Goal: Information Seeking & Learning: Learn about a topic

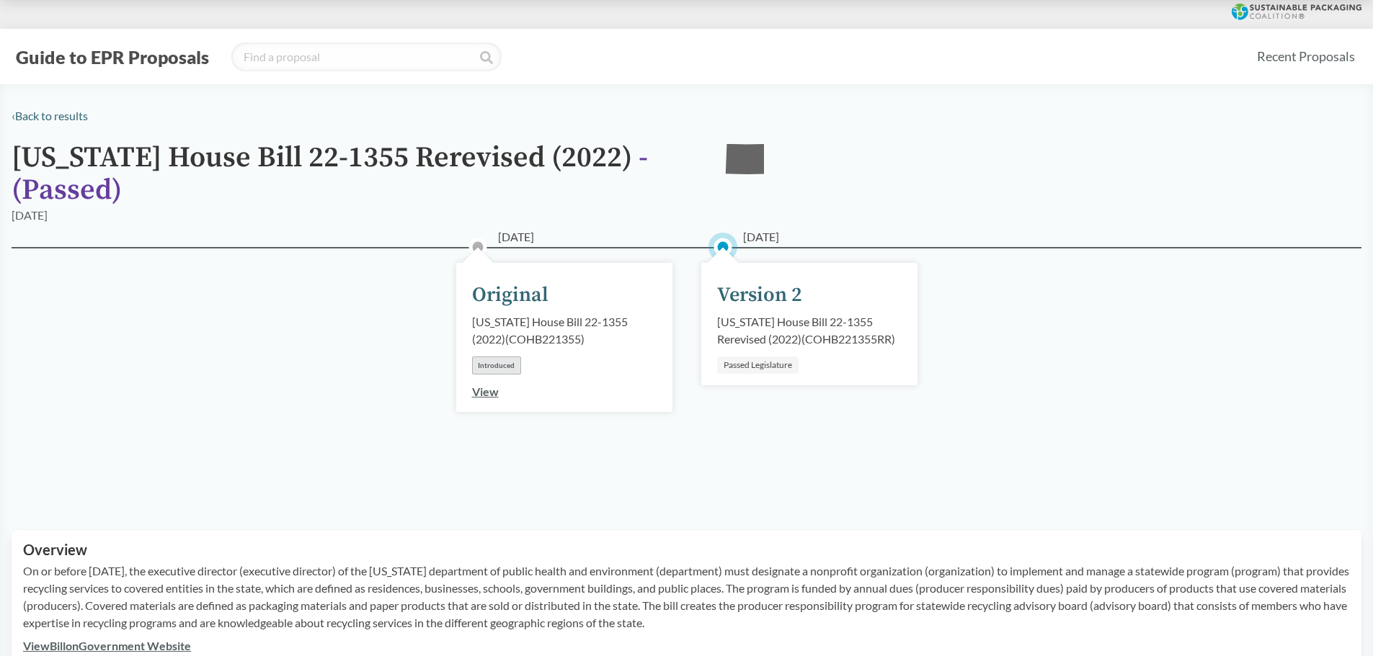
click at [148, 462] on div "[DATE] Original [US_STATE] House Bill 22-1355 (2022) ( COHB221355 ) Introduced …" at bounding box center [687, 371] width 1350 height 249
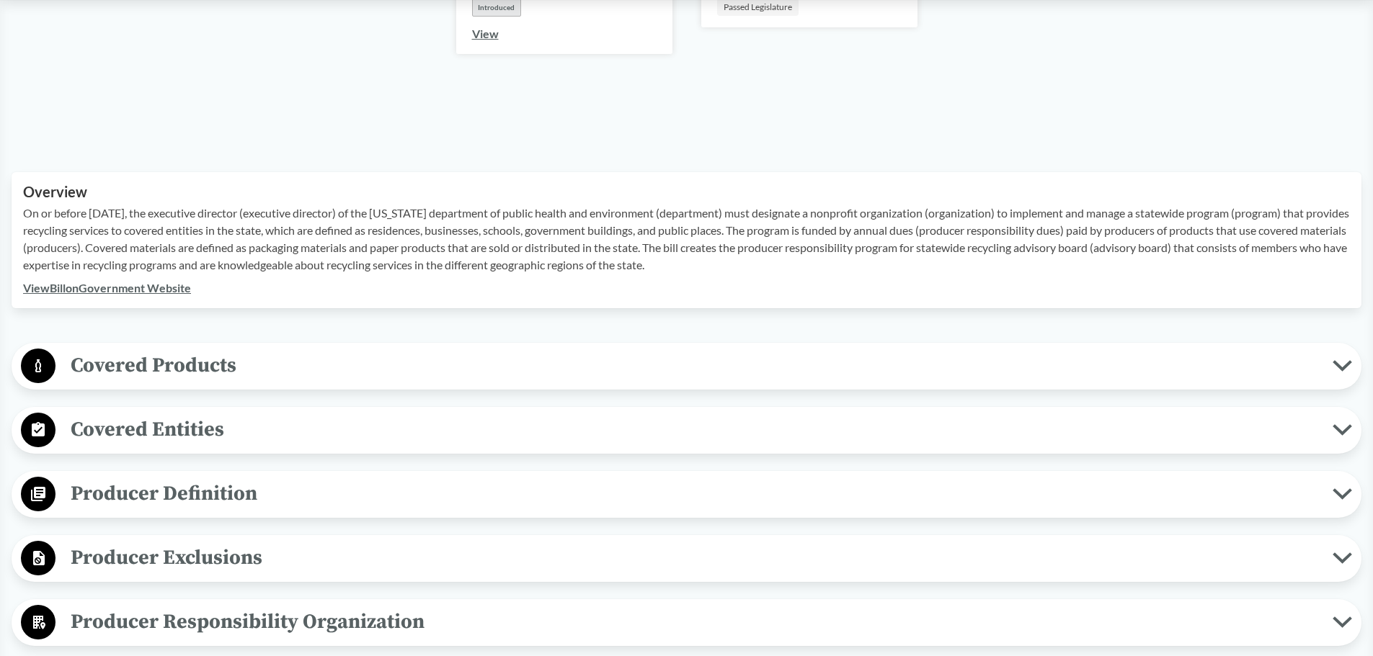
scroll to position [360, 0]
click at [167, 367] on span "Covered Products" at bounding box center [693, 363] width 1277 height 32
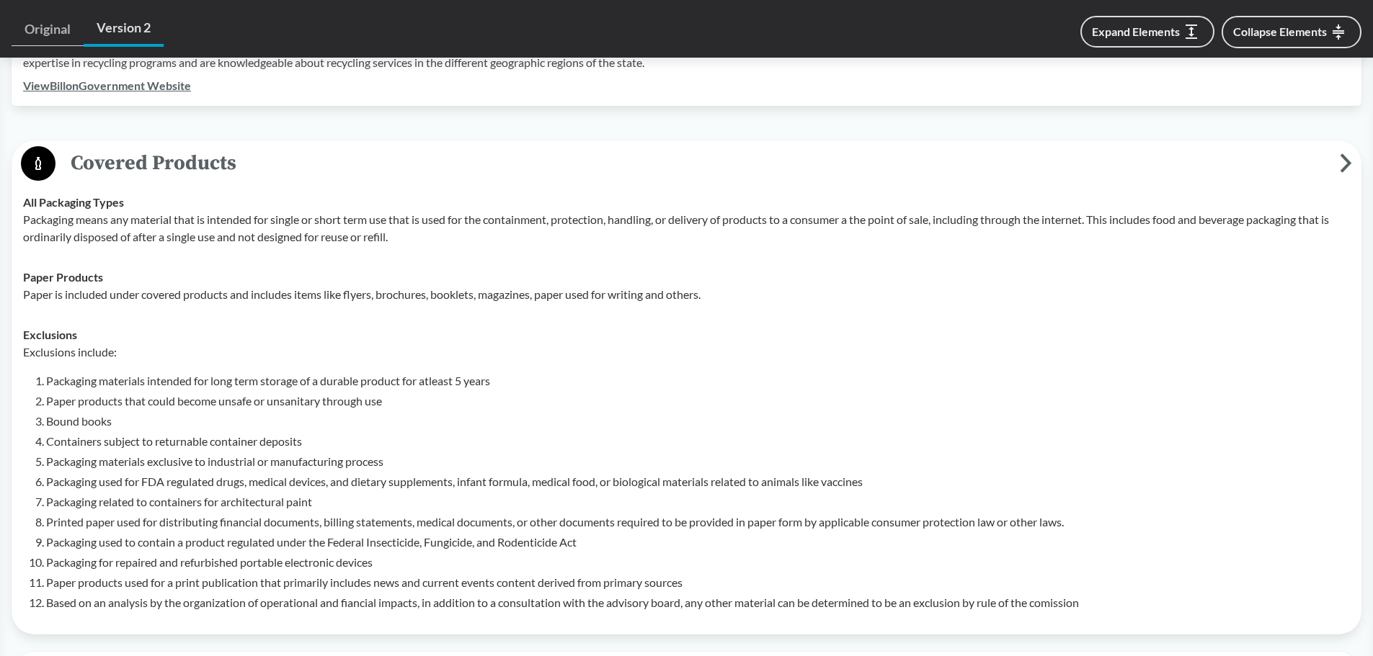
scroll to position [576, 0]
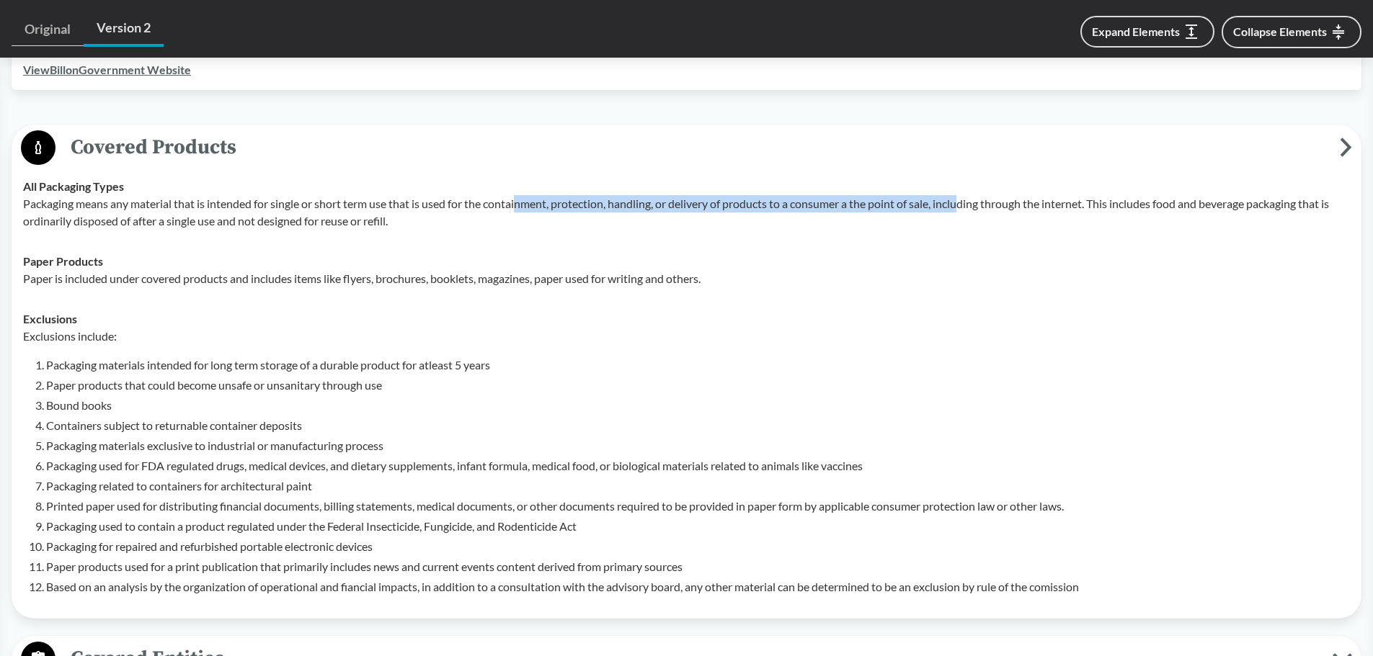
drag, startPoint x: 520, startPoint y: 204, endPoint x: 966, endPoint y: 204, distance: 446.1
click at [966, 204] on p "Packaging means any material that is intended for single or short term use that…" at bounding box center [686, 212] width 1327 height 35
click at [954, 210] on p "Packaging means any material that is intended for single or short term use that…" at bounding box center [686, 212] width 1327 height 35
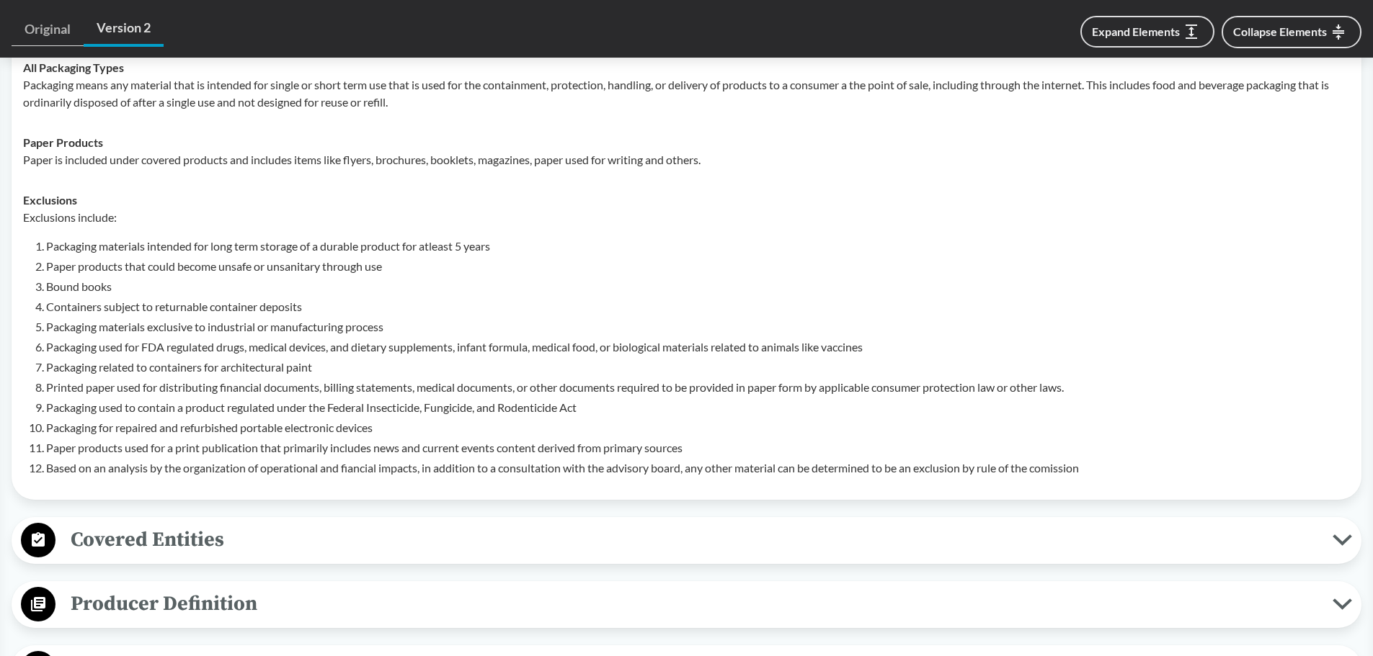
scroll to position [721, 0]
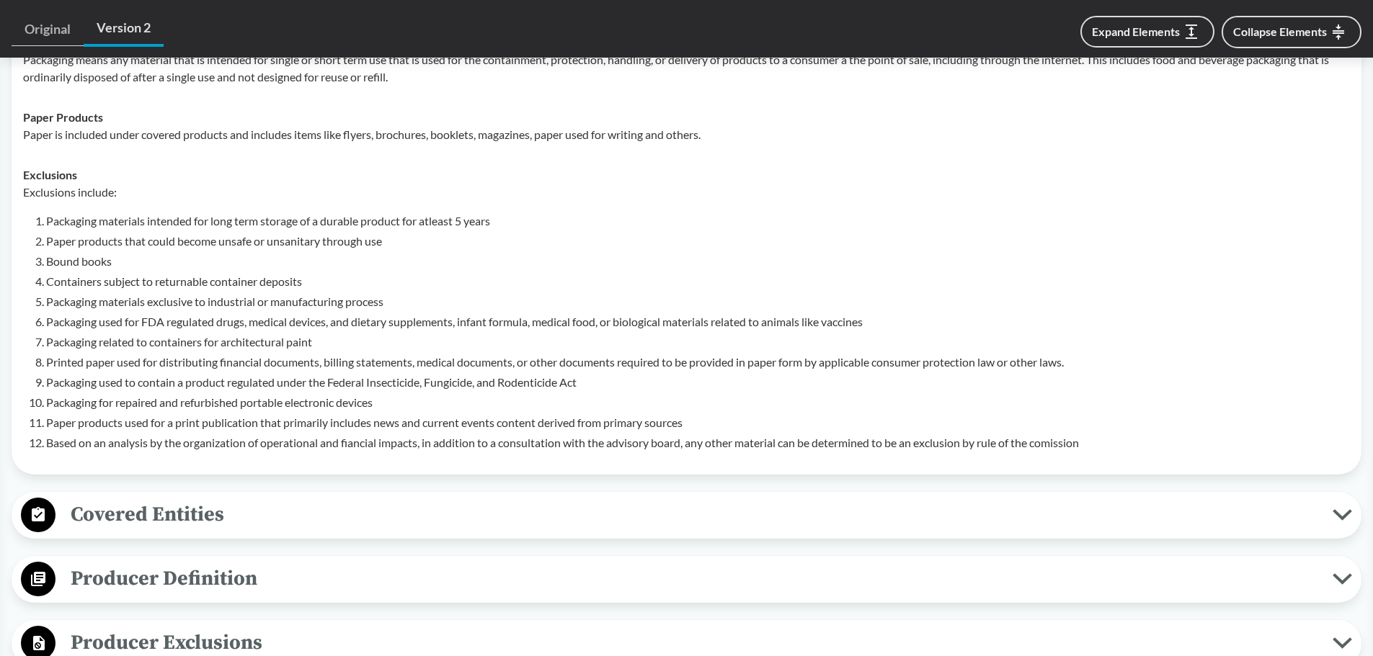
click at [262, 513] on span "Covered Entities" at bounding box center [693, 515] width 1277 height 32
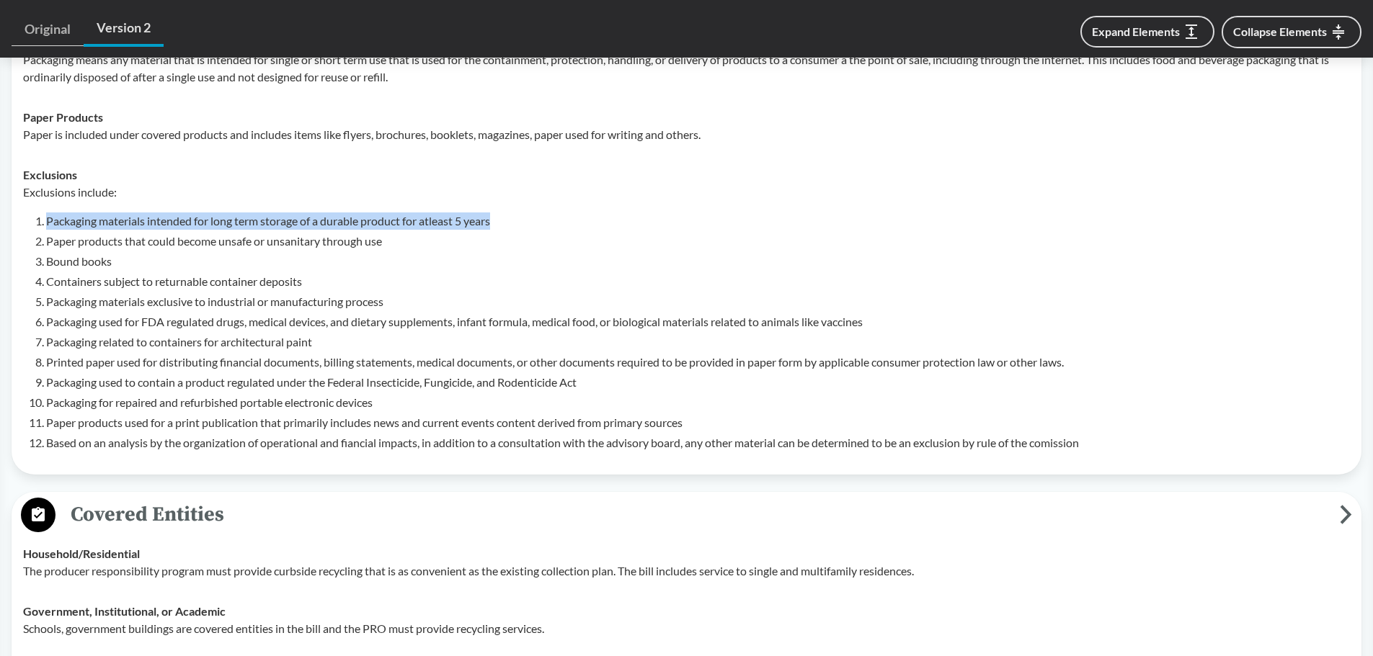
drag, startPoint x: 48, startPoint y: 219, endPoint x: 520, endPoint y: 216, distance: 471.3
click at [520, 216] on li "Packaging materials intended for long term storage of a durable product for atl…" at bounding box center [698, 221] width 1304 height 17
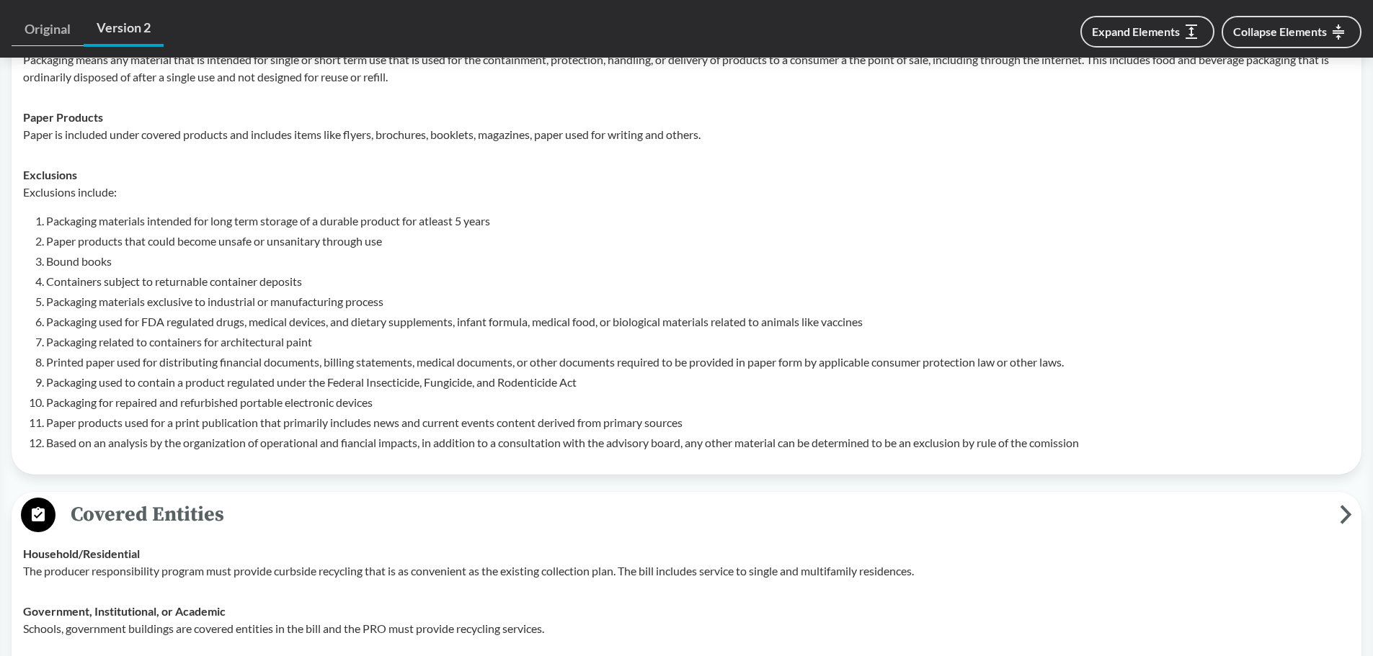
click at [307, 169] on div "Exclusions Exclusions include: Packaging materials intended for long term stora…" at bounding box center [686, 308] width 1327 height 285
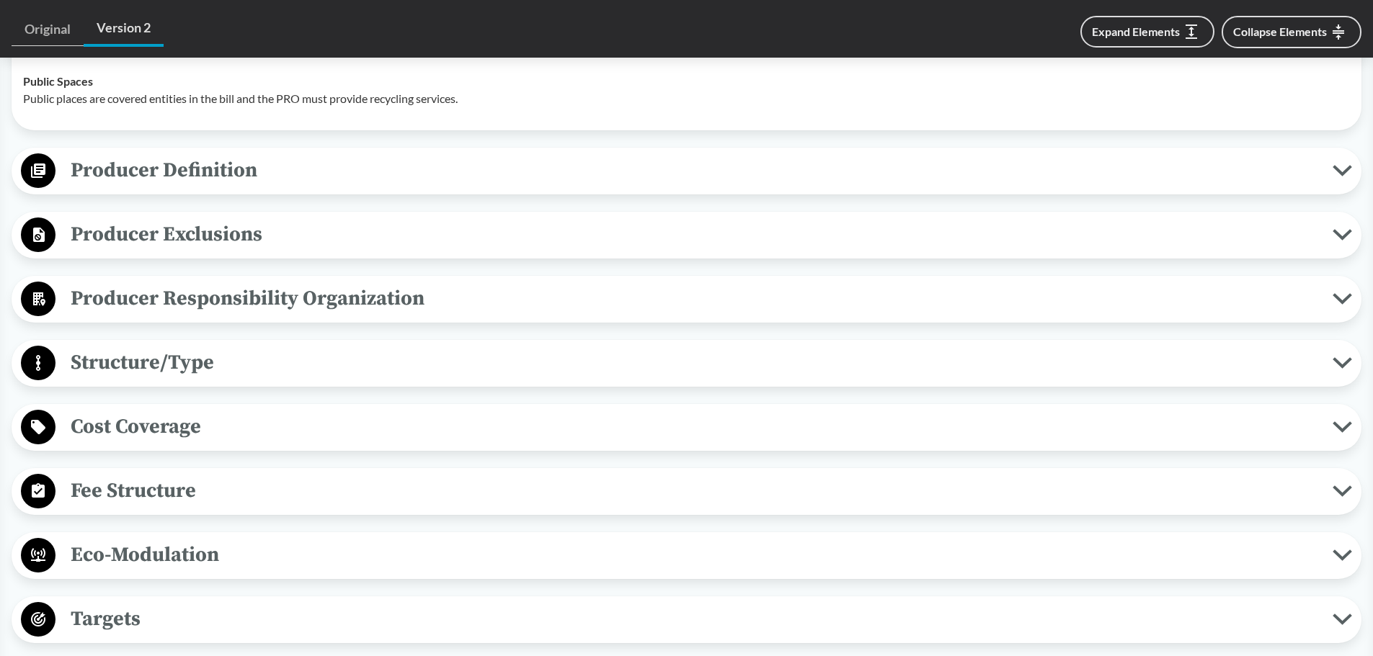
scroll to position [1369, 0]
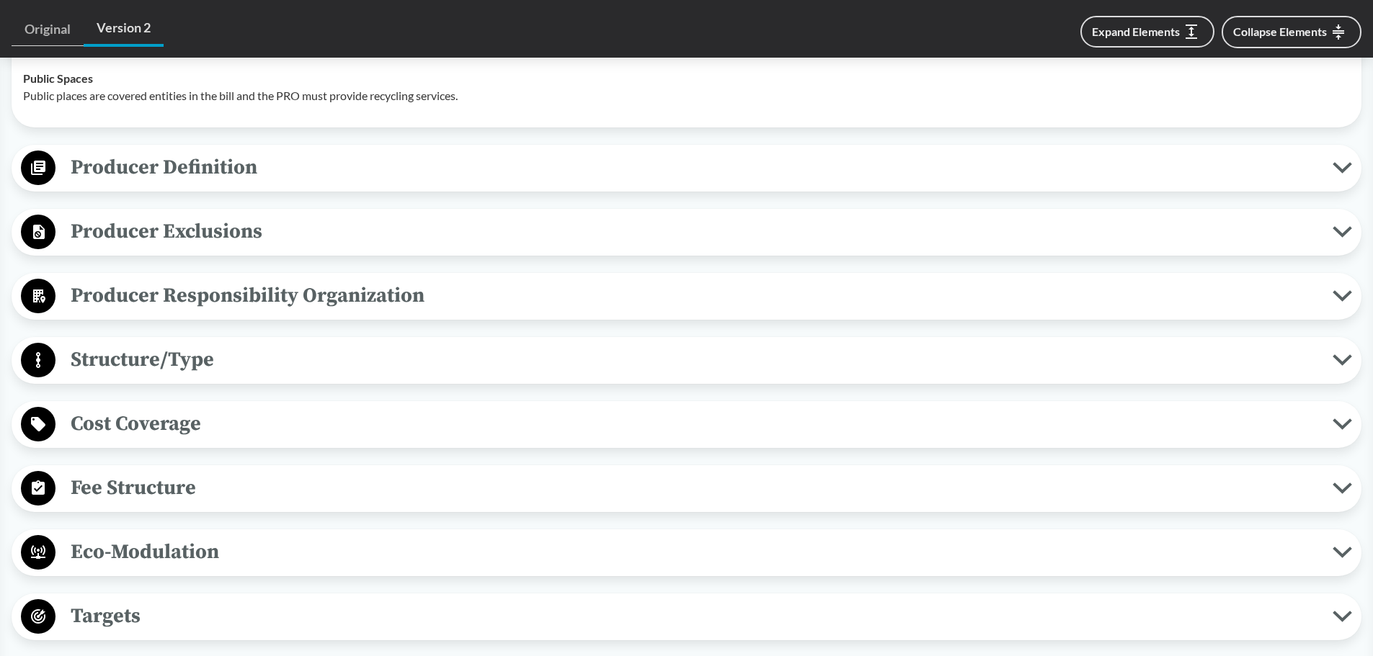
click at [151, 236] on span "Producer Exclusions" at bounding box center [693, 231] width 1277 height 32
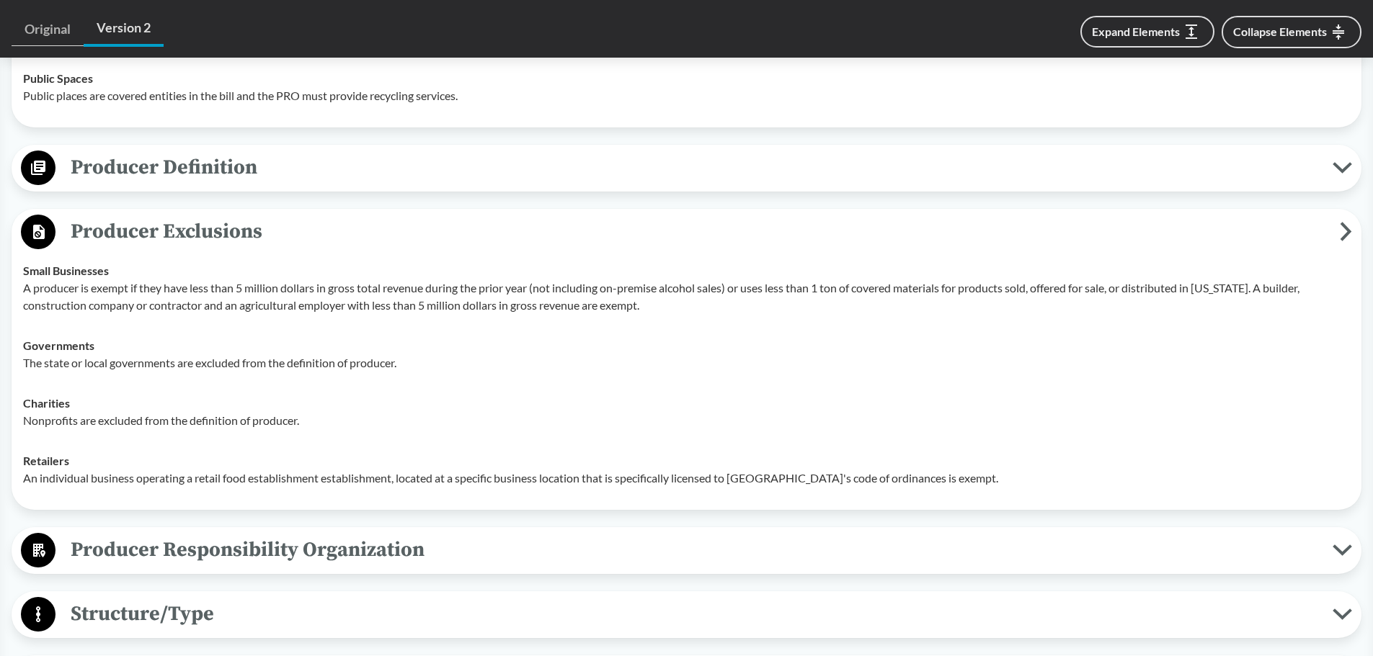
click at [174, 188] on div "Producer Definition Brands If the paper or product is sold or distributed in [U…" at bounding box center [687, 168] width 1350 height 47
click at [172, 179] on span "Producer Definition" at bounding box center [693, 167] width 1277 height 32
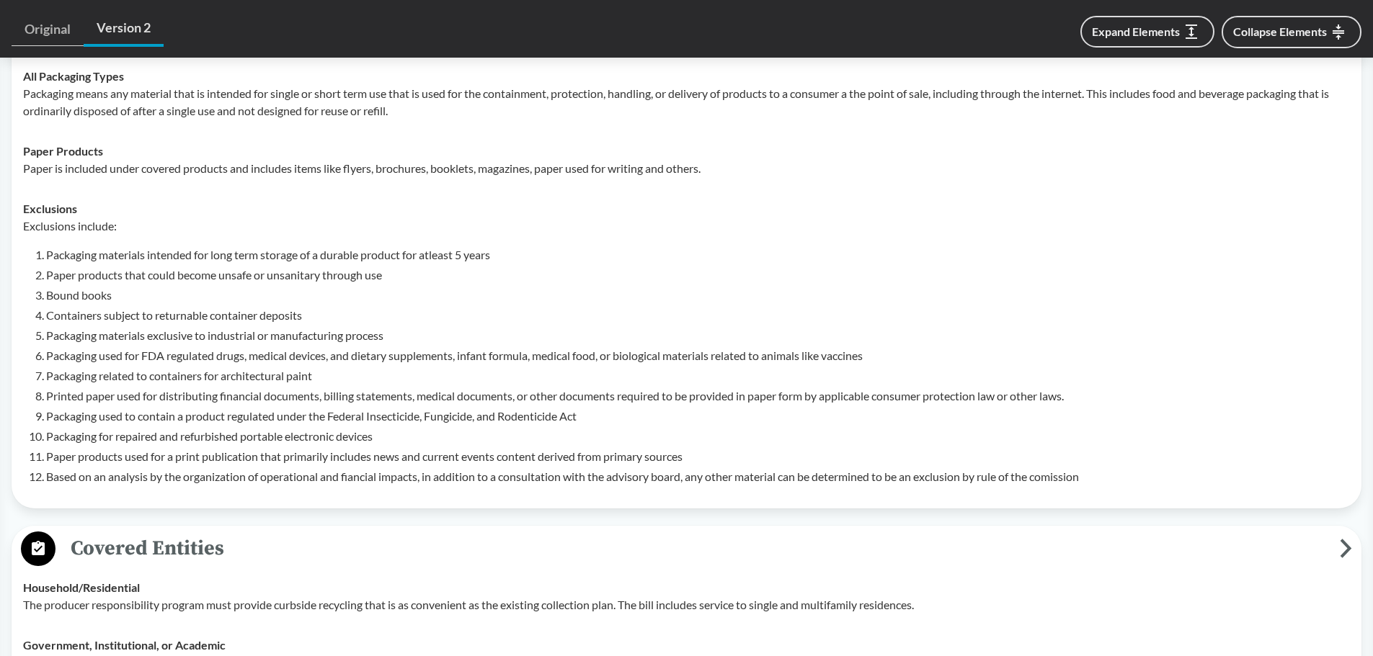
scroll to position [721, 0]
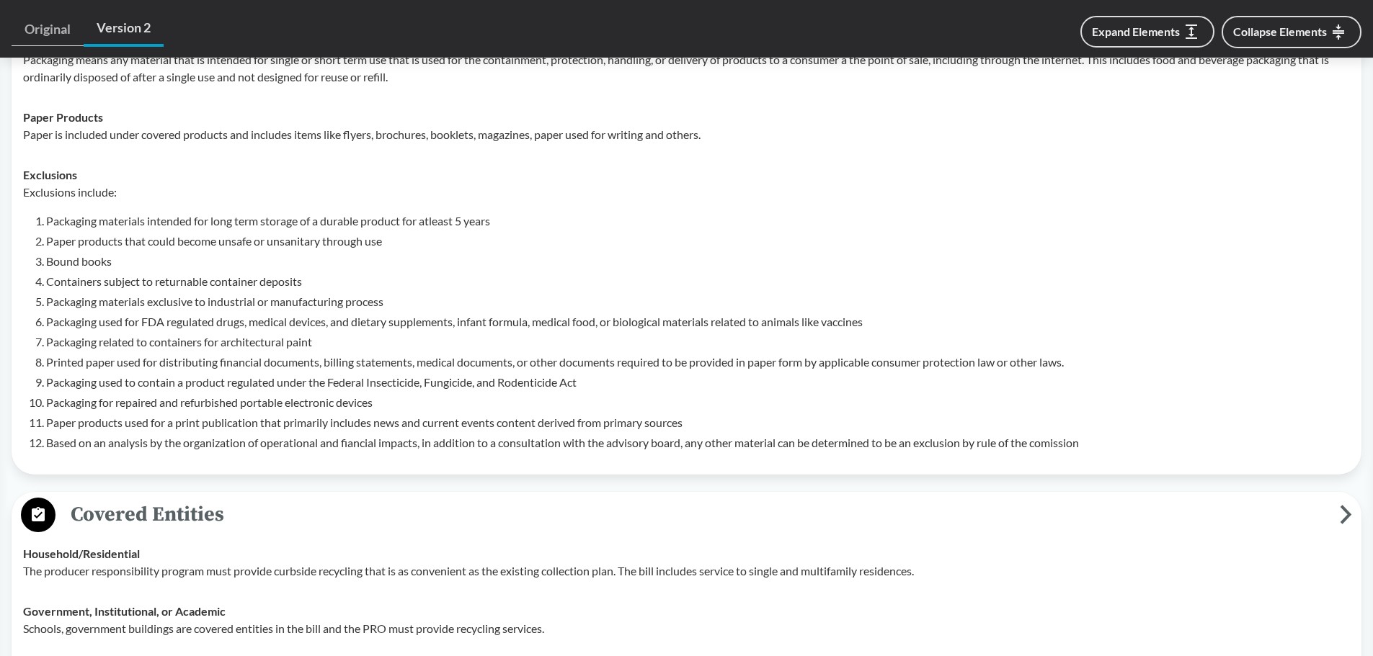
click at [192, 247] on li "Paper products that could become unsafe or unsanitary through use" at bounding box center [698, 241] width 1304 height 17
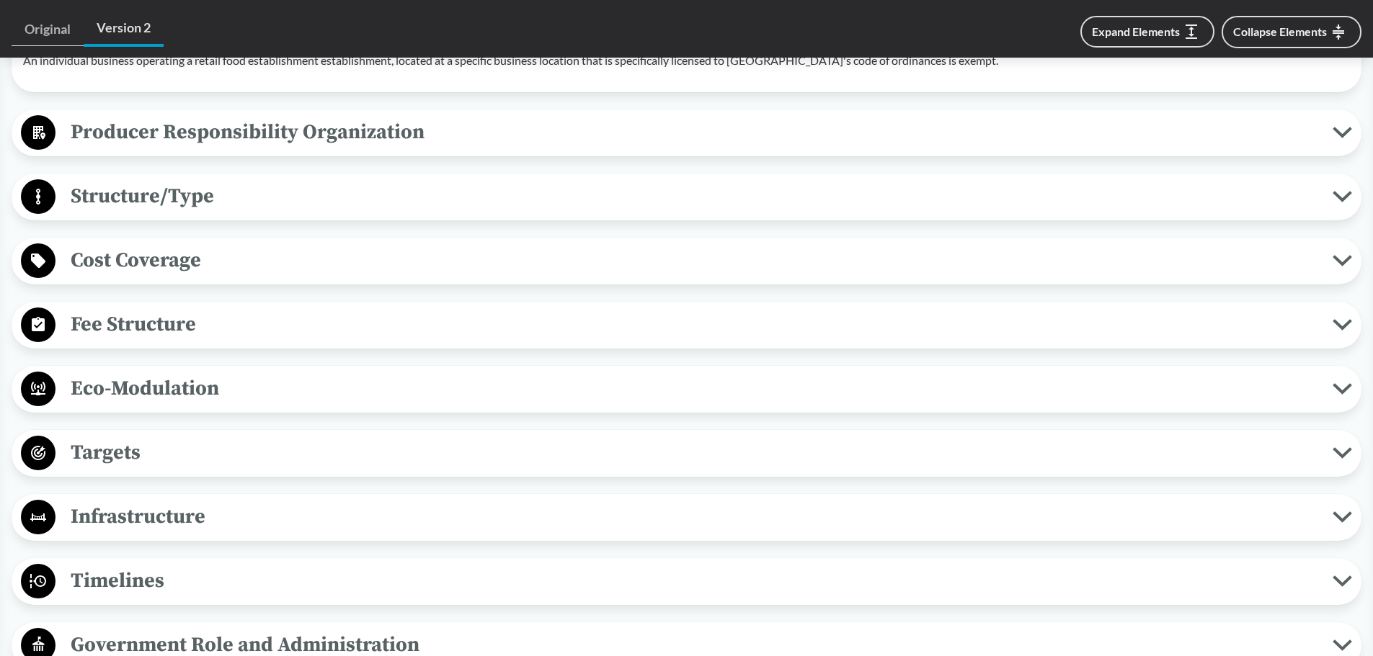
scroll to position [1990, 0]
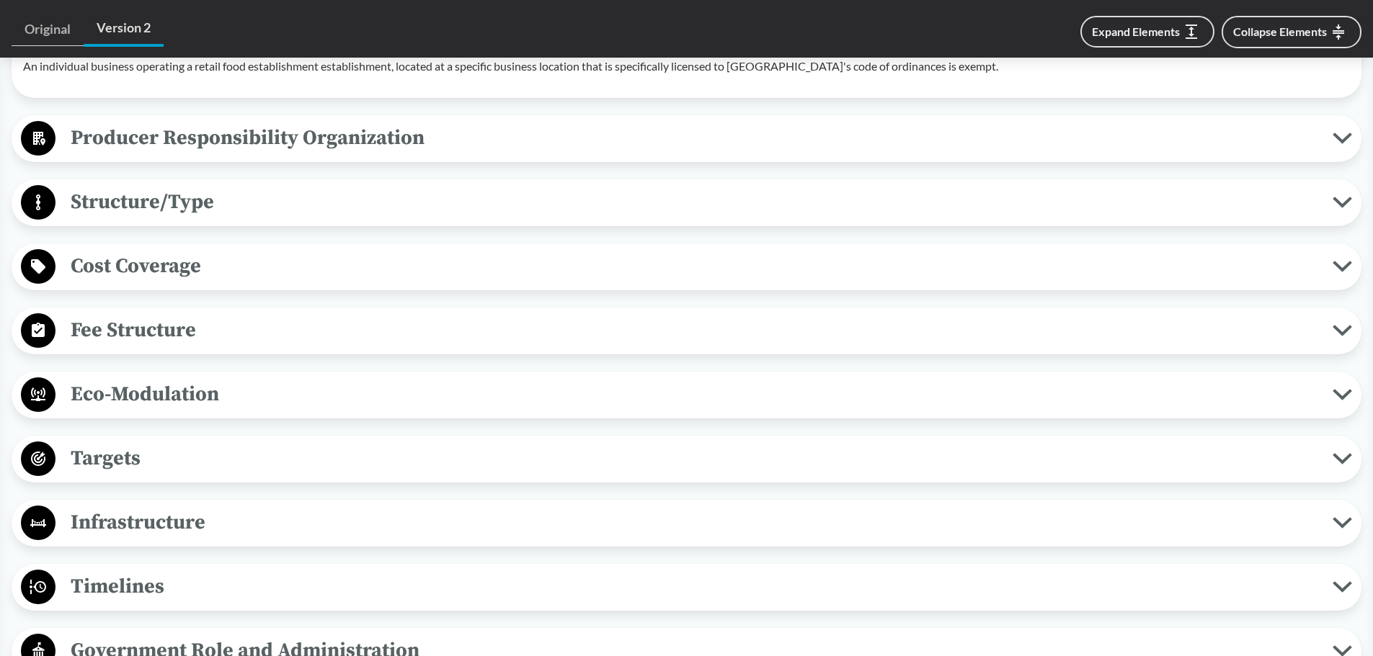
click at [118, 148] on span "Producer Responsibility Organization" at bounding box center [693, 138] width 1277 height 32
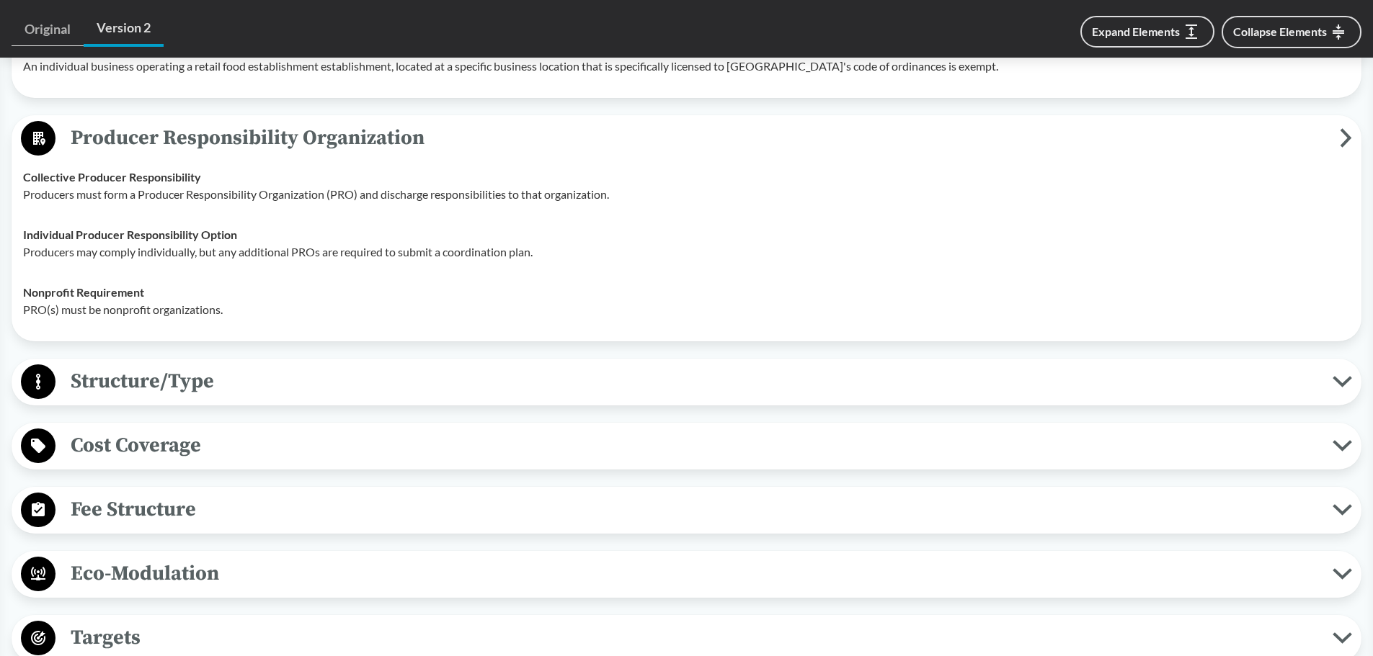
click at [151, 366] on span "Structure/Type" at bounding box center [693, 381] width 1277 height 32
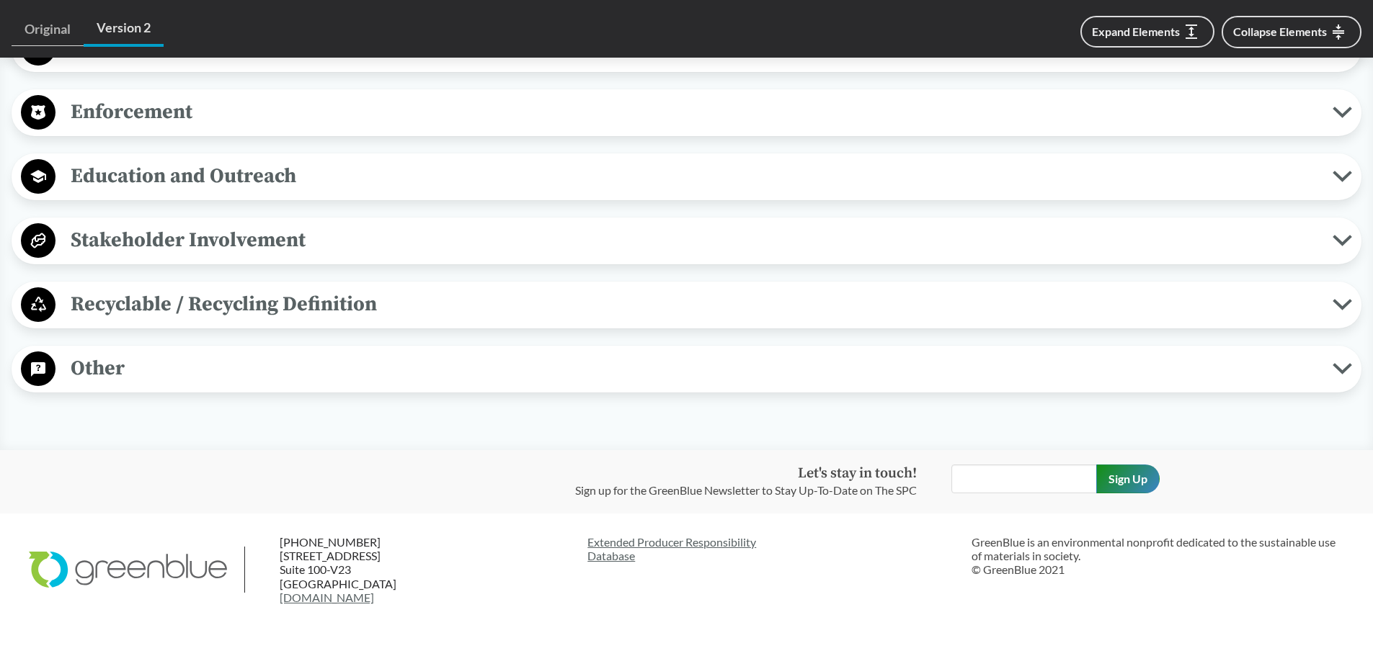
scroll to position [2854, 0]
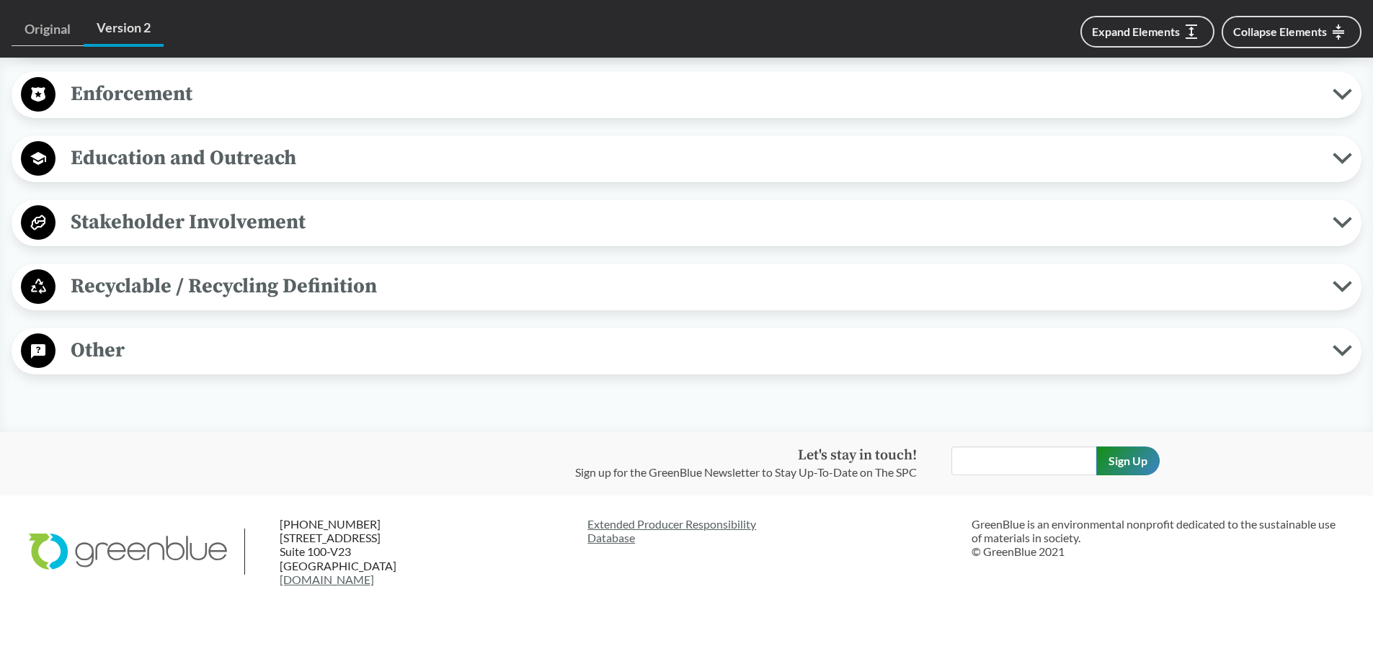
click at [104, 353] on span "Other" at bounding box center [693, 350] width 1277 height 32
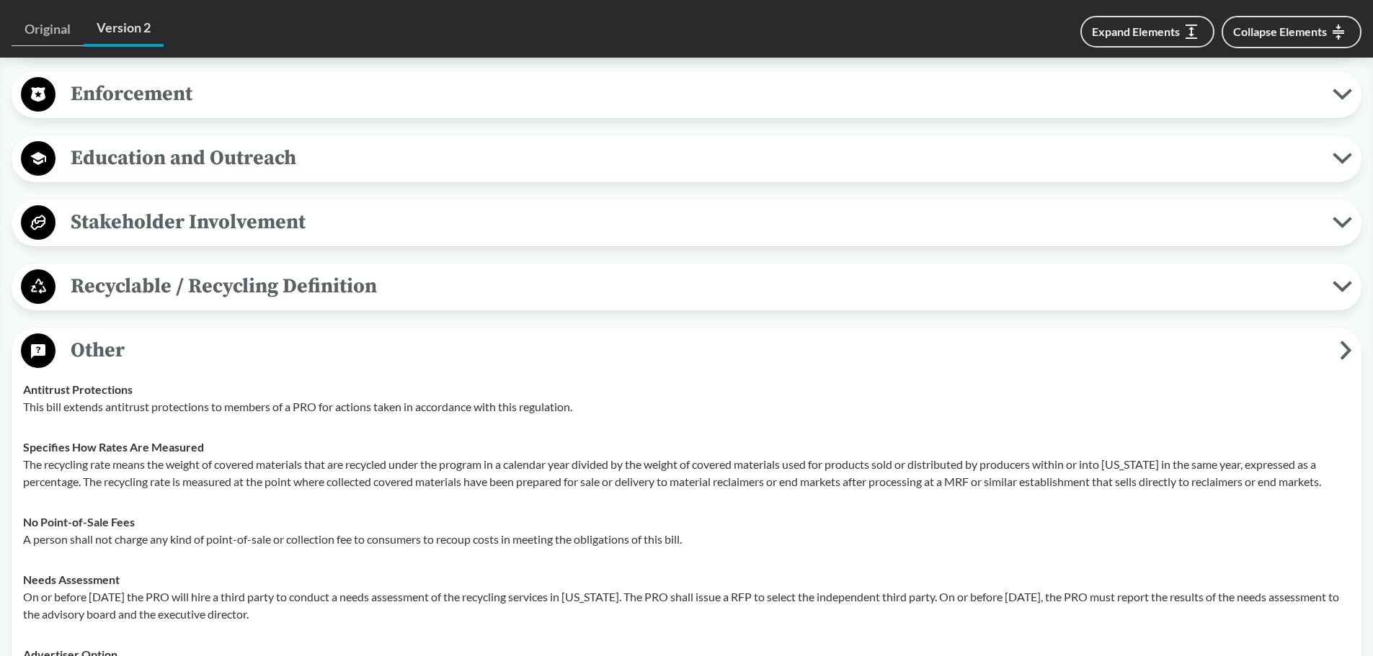
click at [125, 285] on span "Recyclable / Recycling Definition" at bounding box center [693, 286] width 1277 height 32
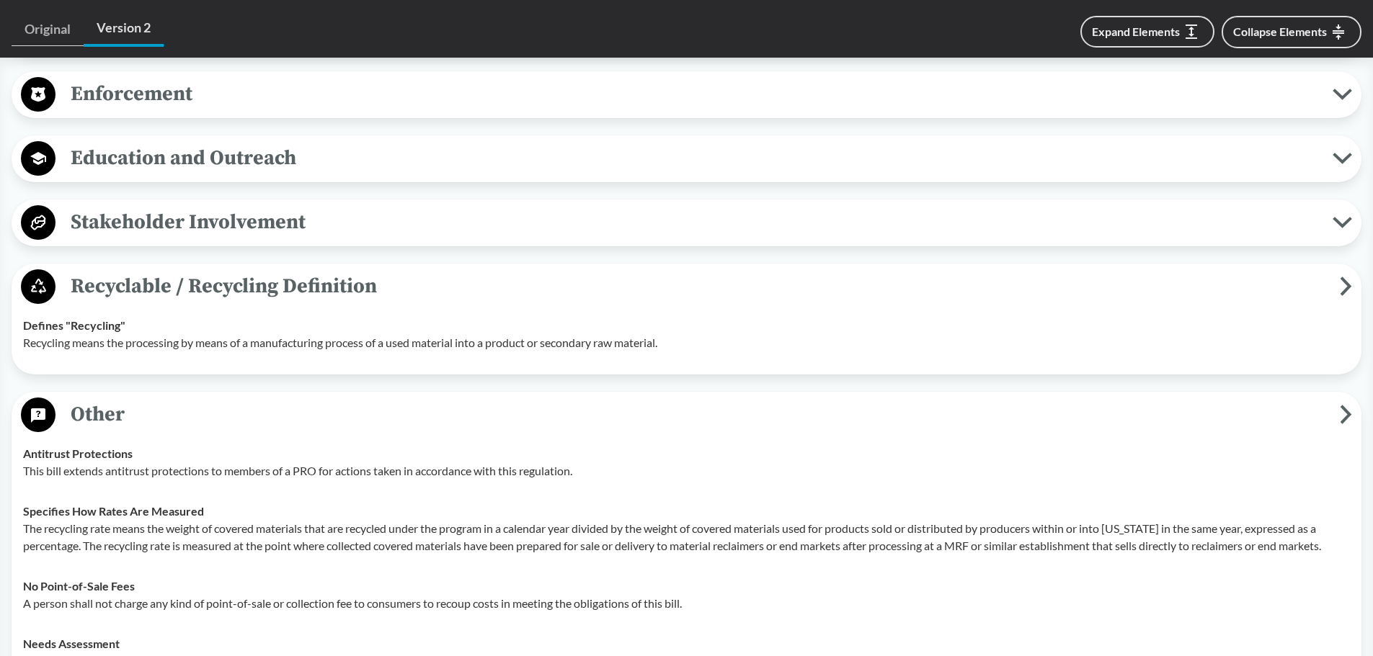
click at [128, 240] on button "Stakeholder Involvement" at bounding box center [687, 223] width 1340 height 37
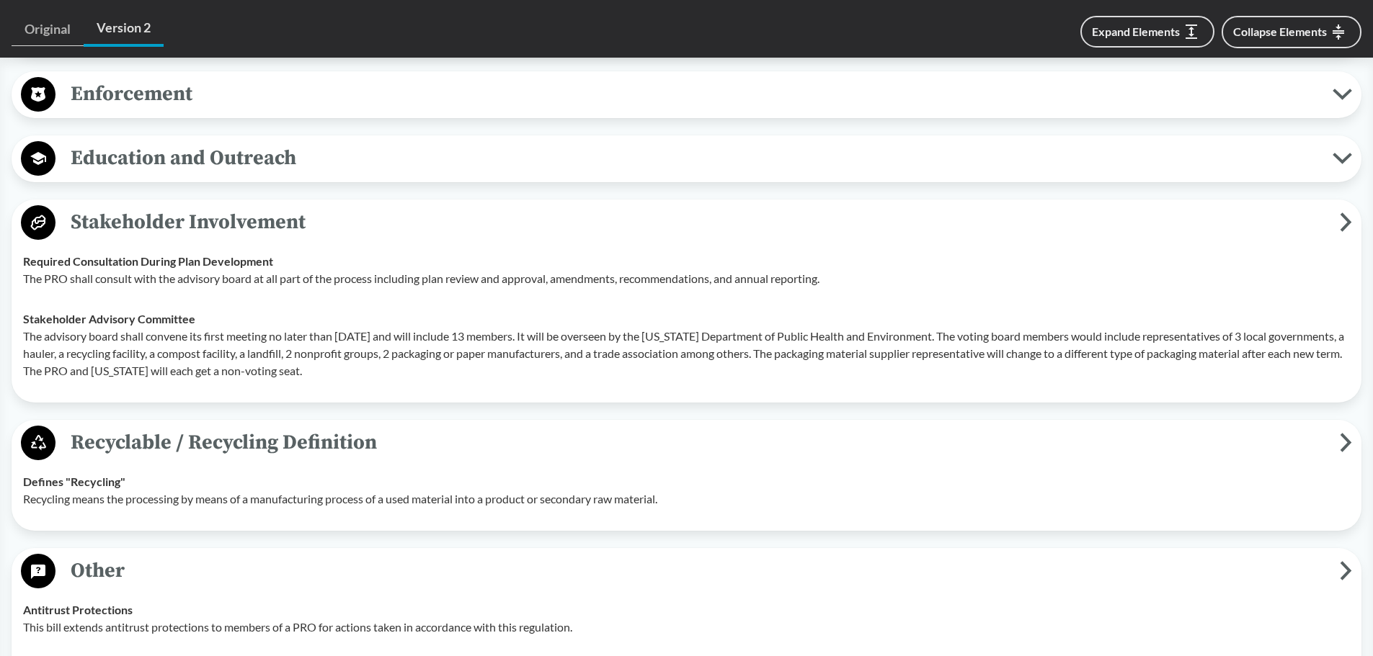
click at [128, 160] on span "Education and Outreach" at bounding box center [693, 158] width 1277 height 32
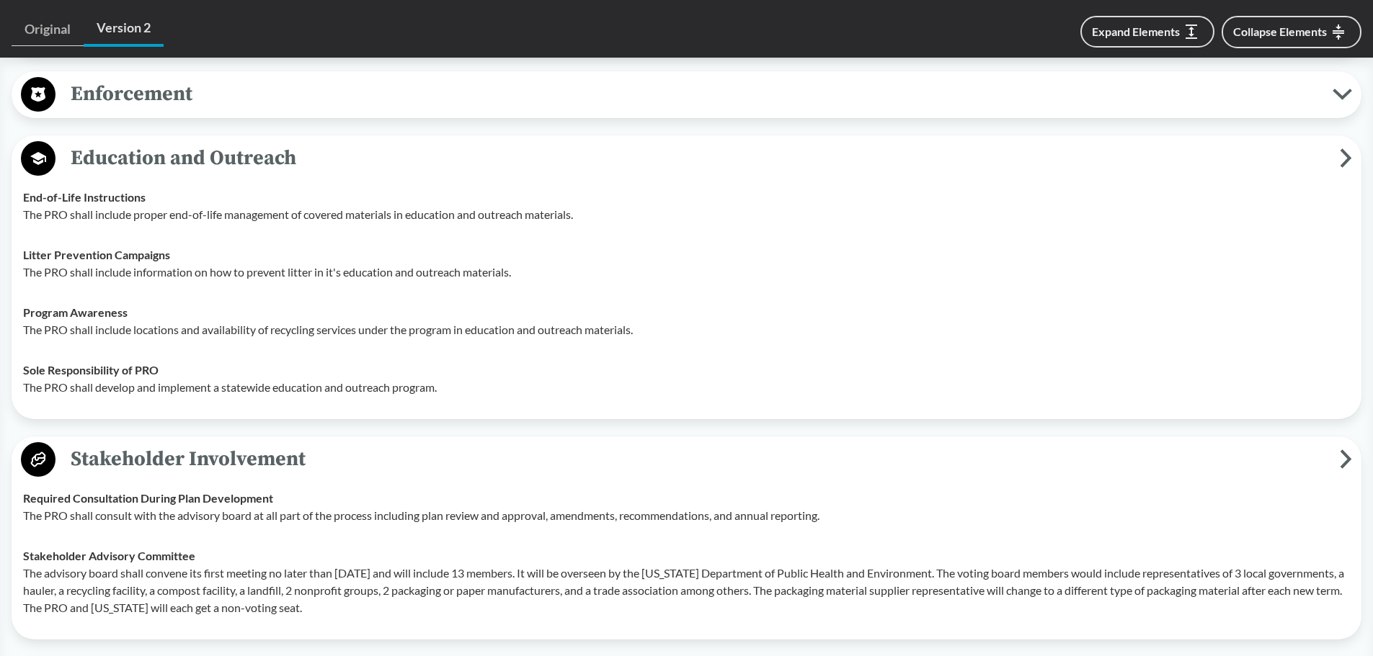
click at [128, 99] on span "Enforcement" at bounding box center [693, 94] width 1277 height 32
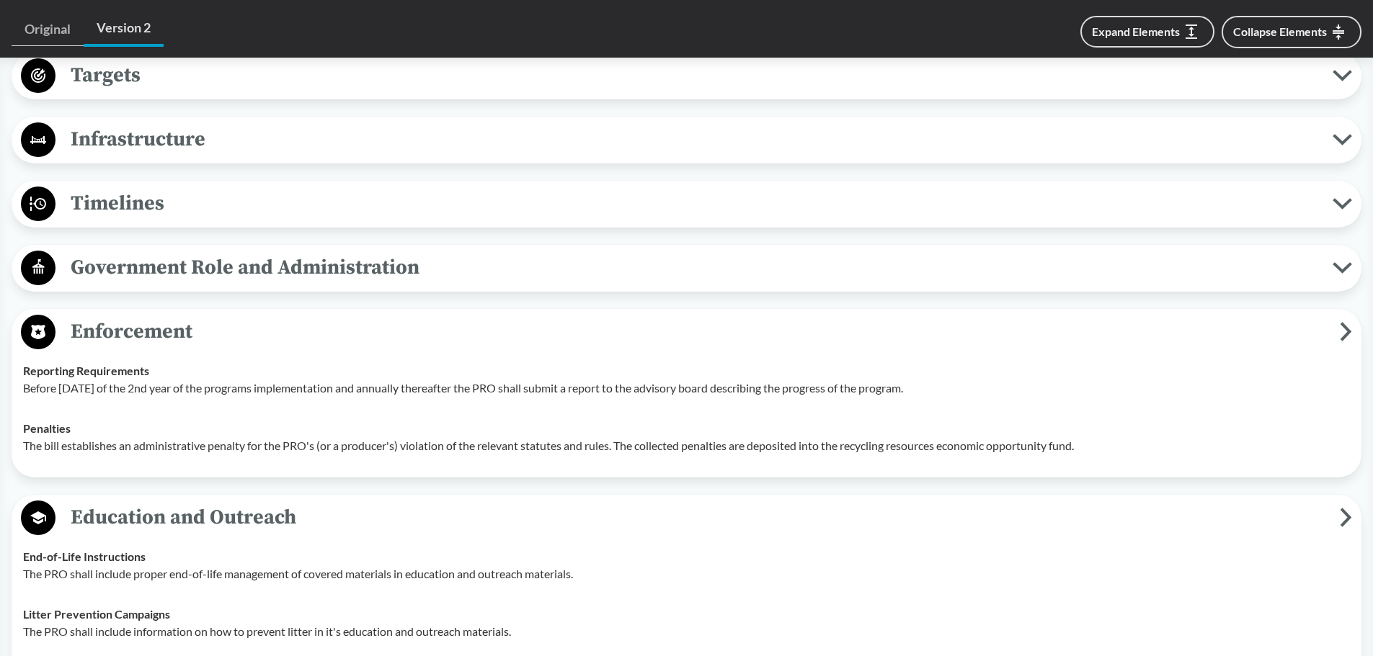
scroll to position [2566, 0]
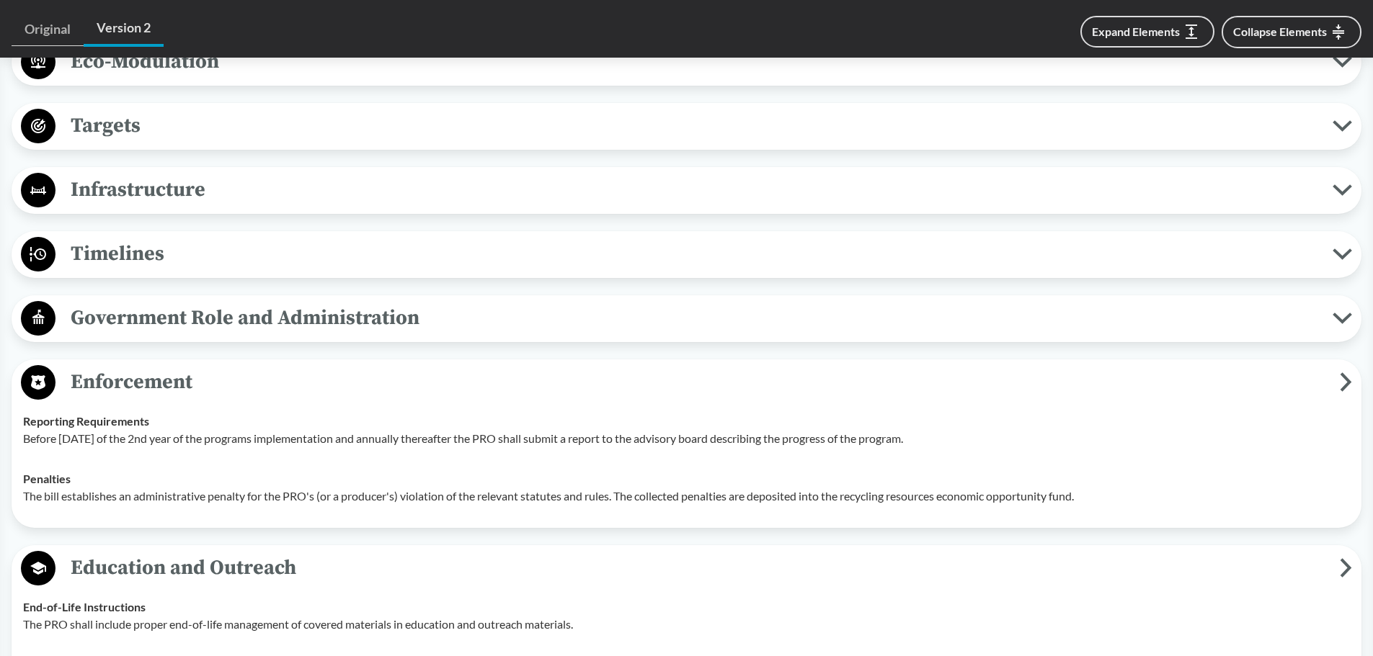
click at [117, 319] on span "Government Role and Administration" at bounding box center [693, 318] width 1277 height 32
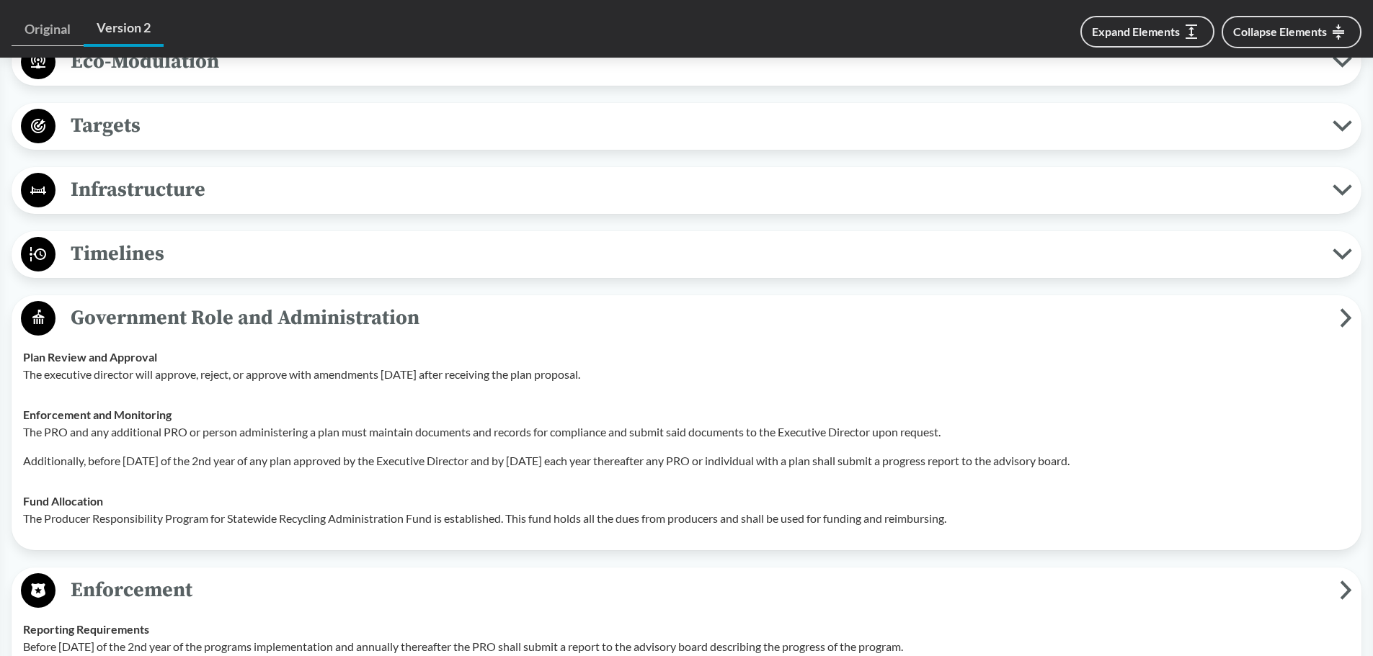
click at [115, 249] on span "Timelines" at bounding box center [693, 254] width 1277 height 32
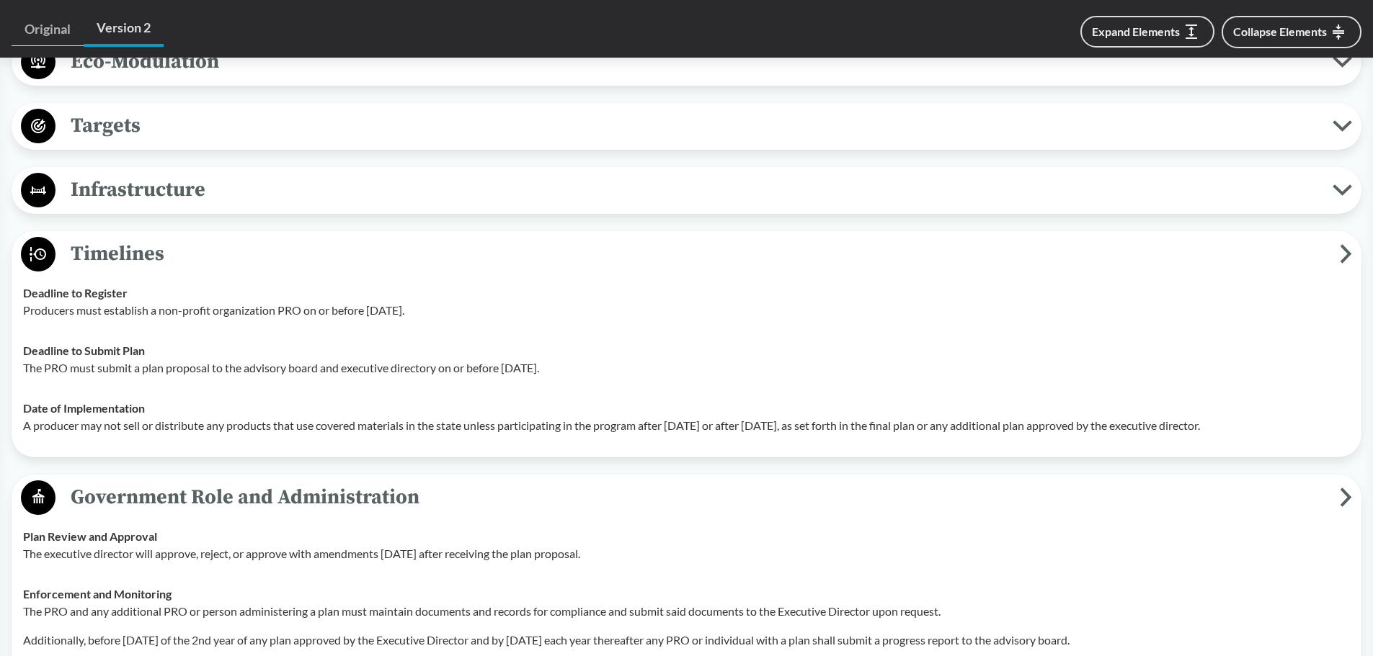
click at [117, 193] on span "Infrastructure" at bounding box center [693, 190] width 1277 height 32
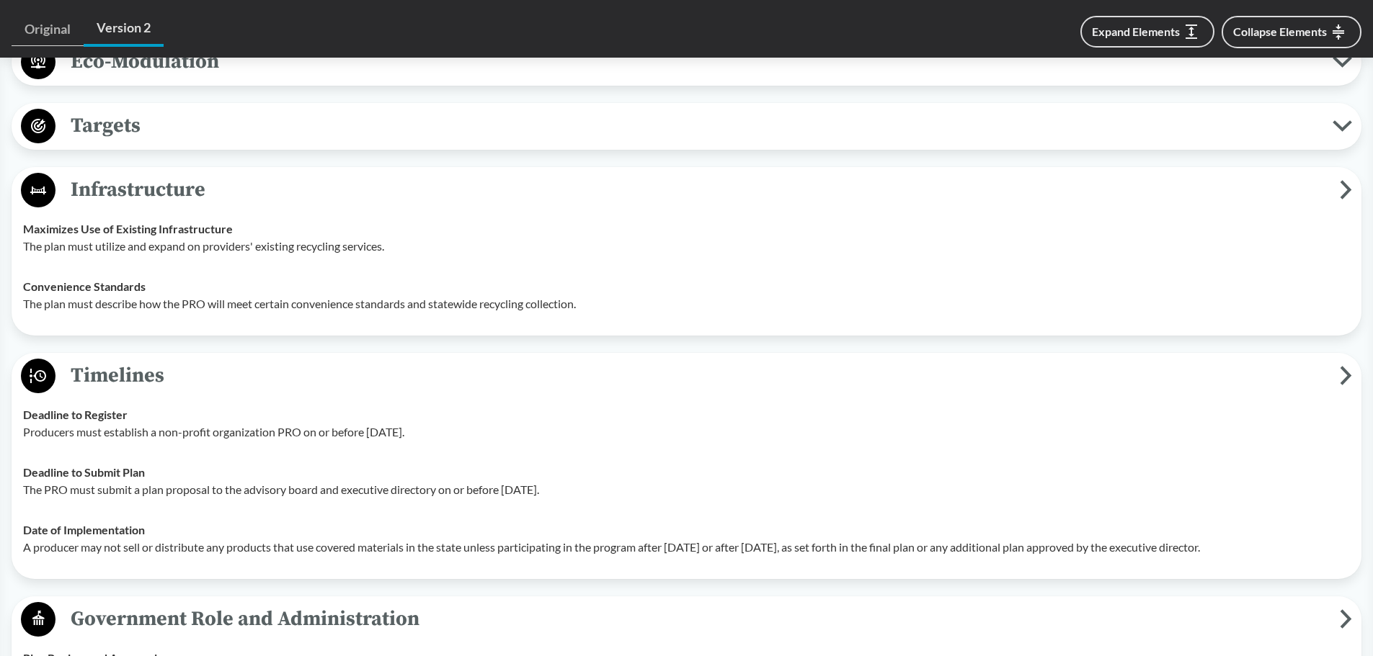
click at [128, 132] on span "Targets" at bounding box center [693, 126] width 1277 height 32
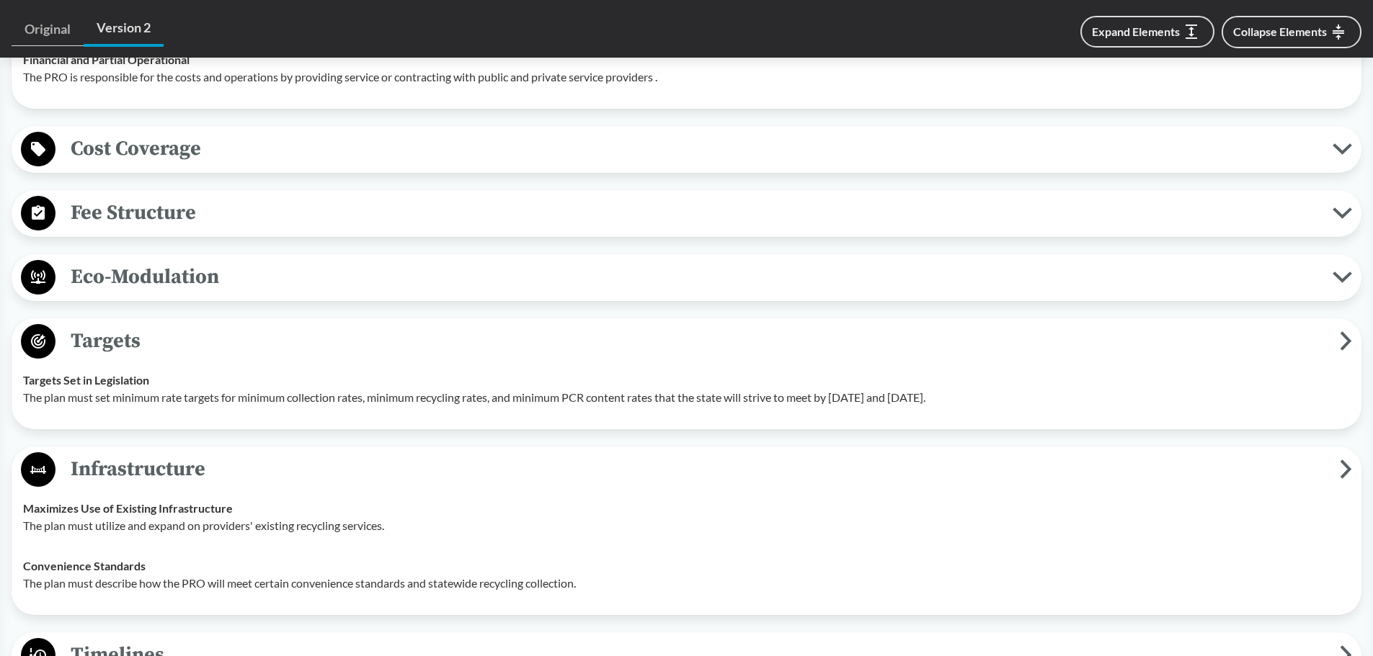
scroll to position [2350, 0]
click at [131, 273] on span "Eco-Modulation" at bounding box center [693, 278] width 1277 height 32
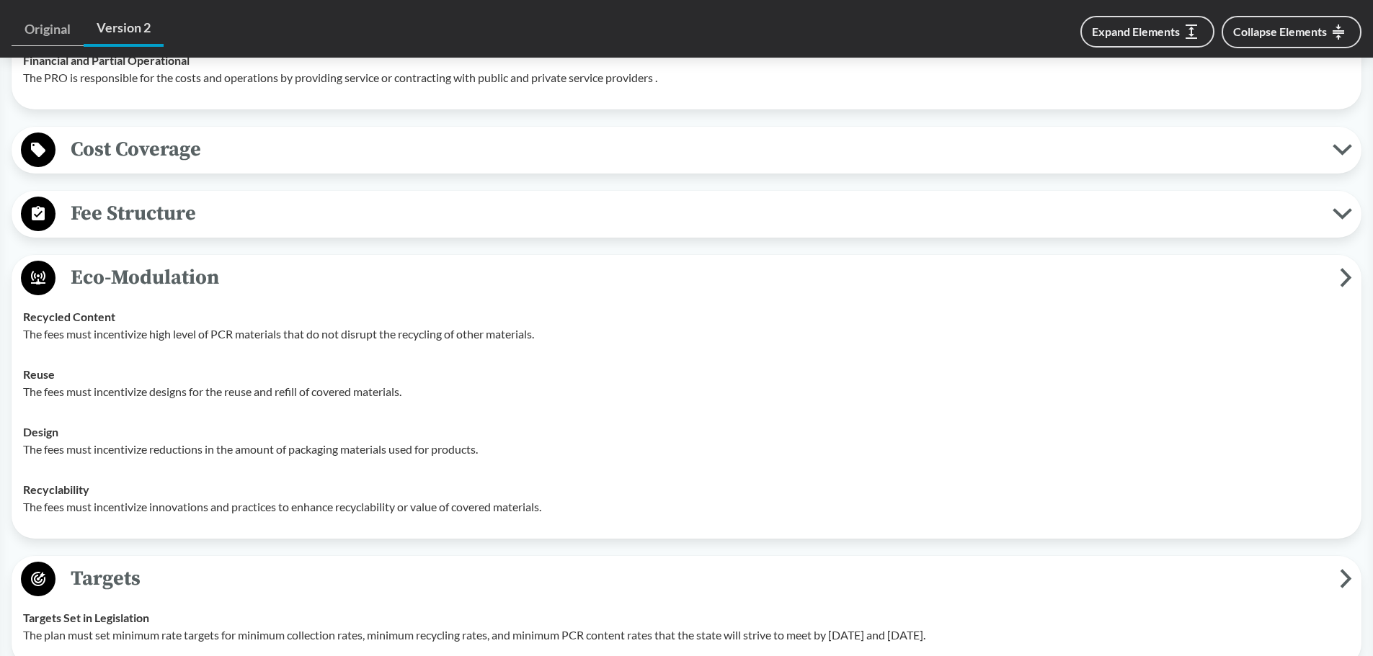
click at [128, 213] on span "Fee Structure" at bounding box center [693, 213] width 1277 height 32
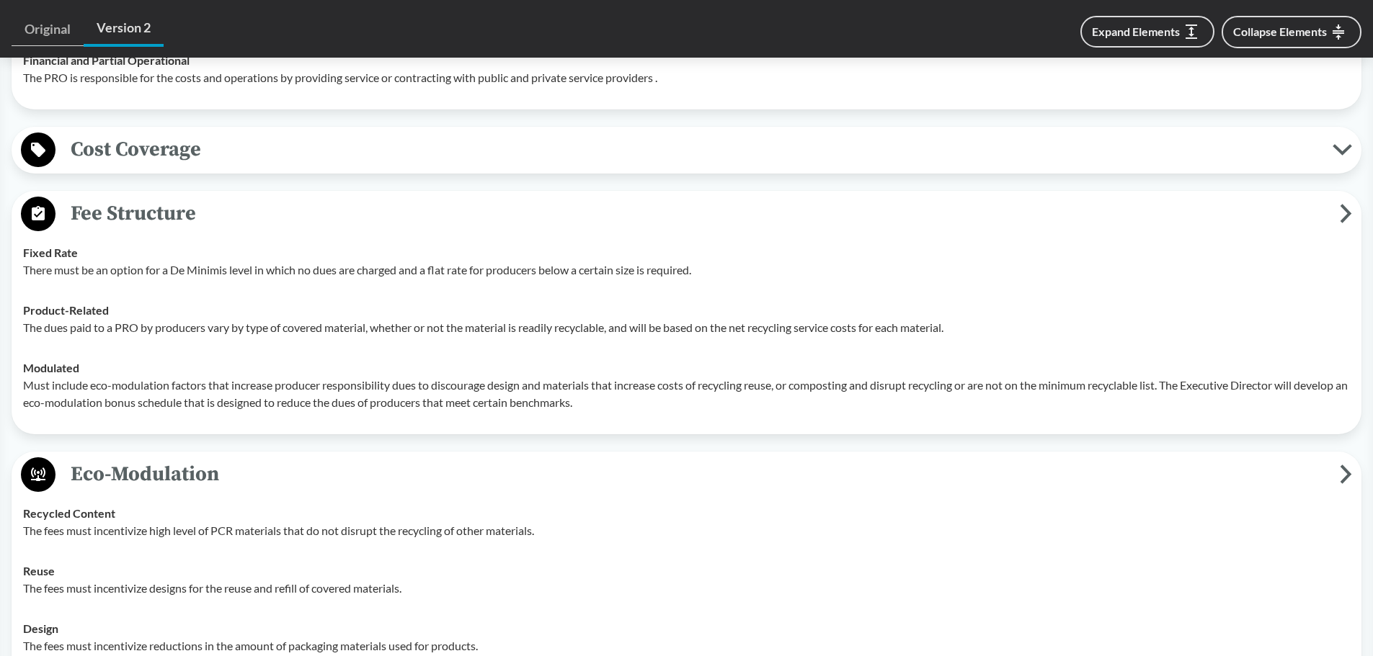
click at [136, 135] on span "Cost Coverage" at bounding box center [693, 149] width 1277 height 32
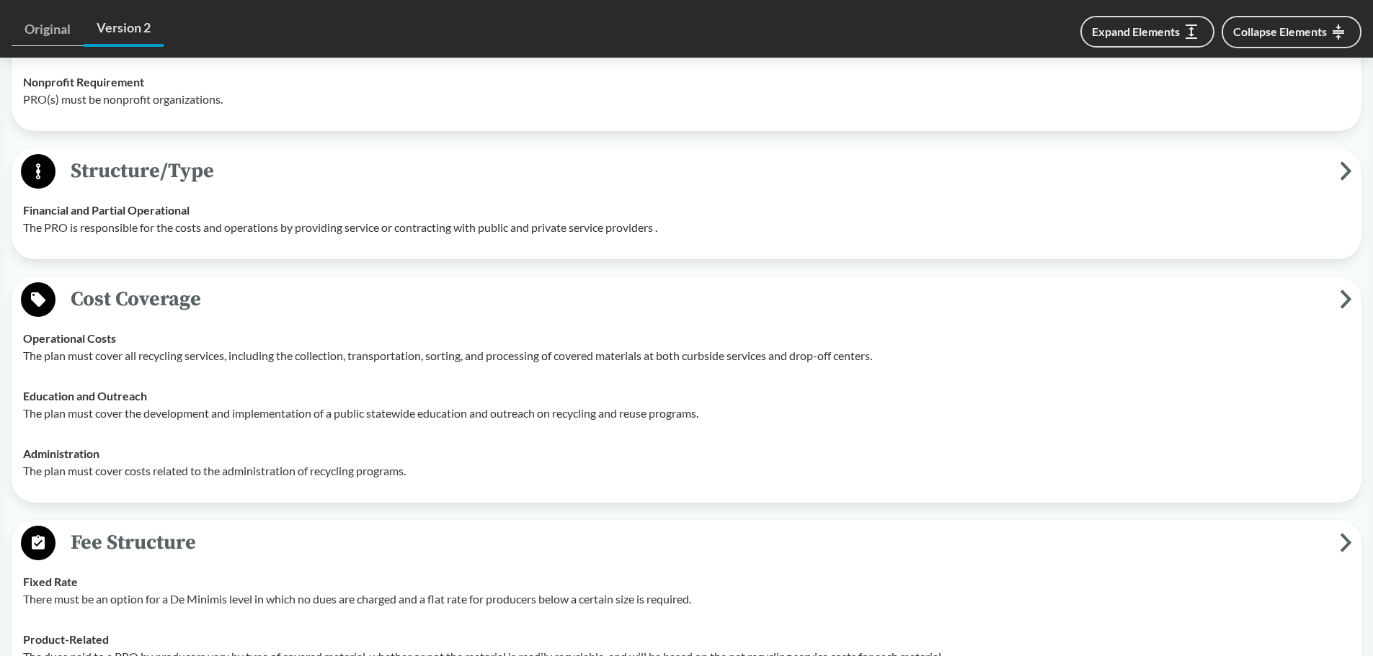
scroll to position [1990, 0]
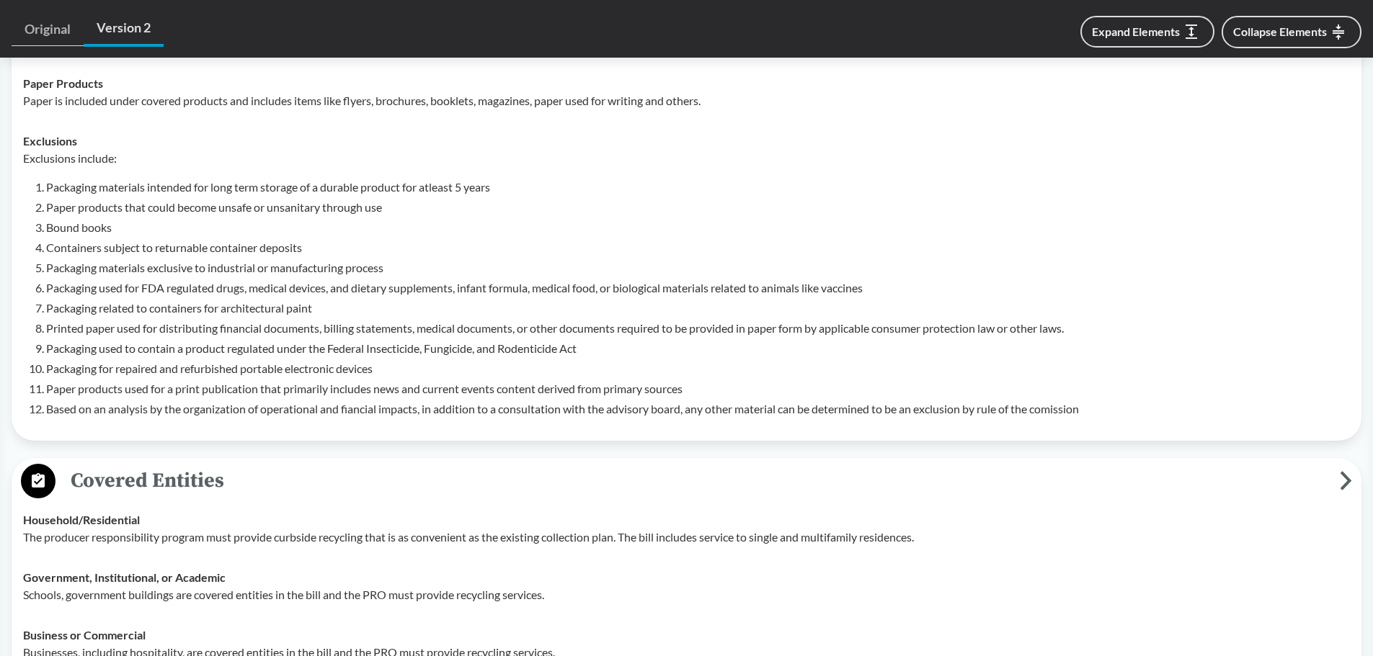
scroll to position [4832, 0]
